Goal: Find specific page/section: Find specific page/section

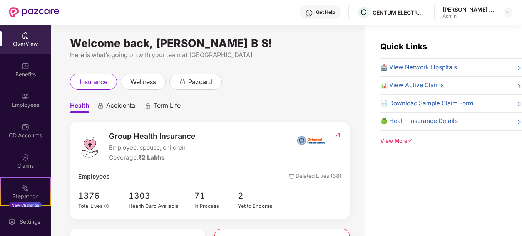
click at [39, 104] on div "Employees" at bounding box center [25, 105] width 51 height 8
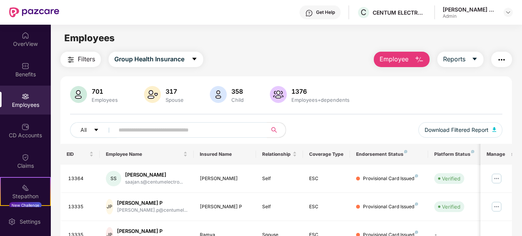
click at [423, 58] on img "button" at bounding box center [419, 59] width 9 height 9
click at [469, 56] on button "Reports" at bounding box center [461, 59] width 46 height 15
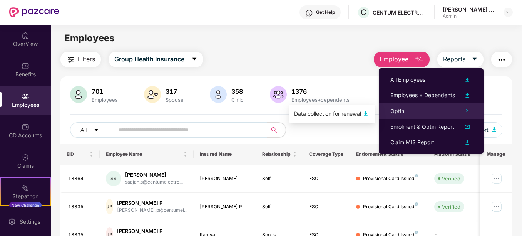
click at [400, 109] on span "Optin" at bounding box center [398, 111] width 14 height 7
click at [365, 111] on img at bounding box center [365, 113] width 9 height 9
